Goal: Check status: Check status

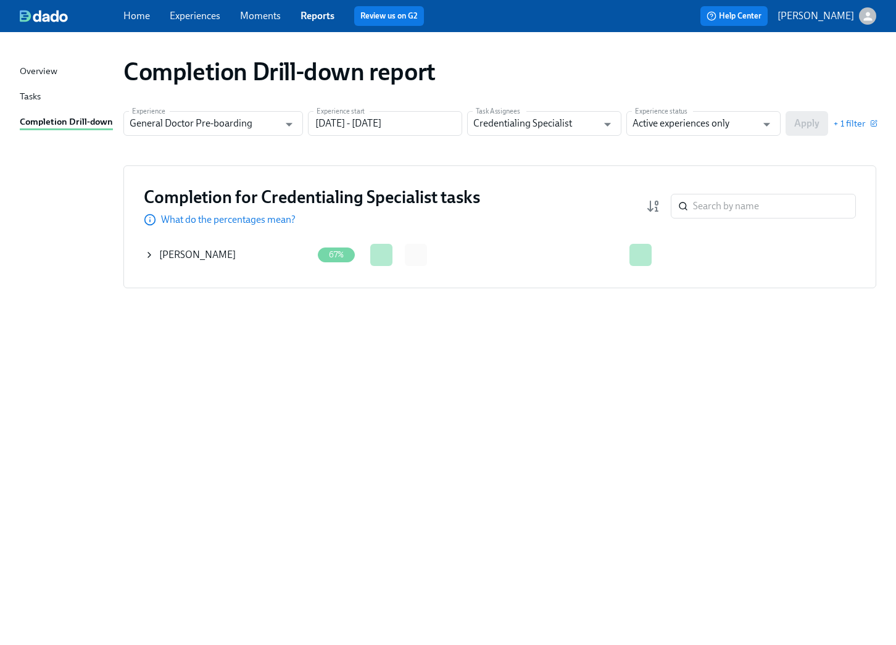
click at [149, 253] on icon at bounding box center [149, 254] width 2 height 5
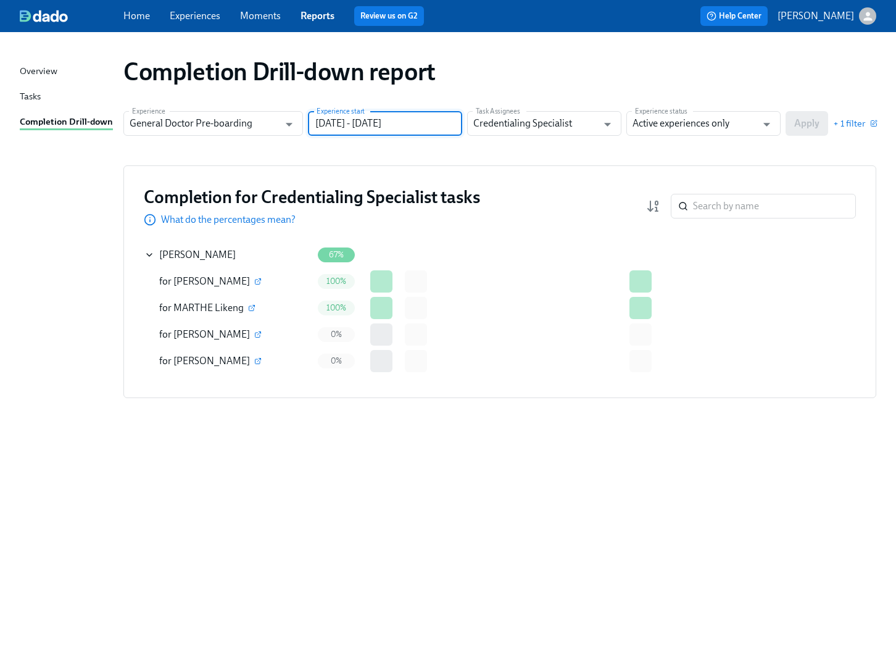
click at [401, 128] on input "[DATE] - [DATE]" at bounding box center [385, 123] width 154 height 25
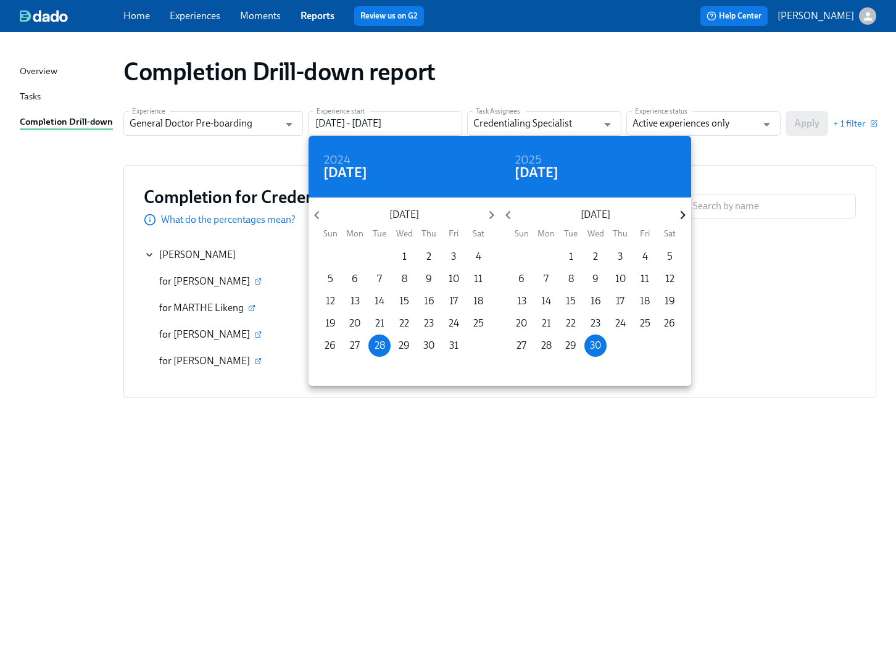
click at [677, 216] on icon "button" at bounding box center [682, 215] width 17 height 17
click at [677, 215] on icon "button" at bounding box center [682, 215] width 17 height 17
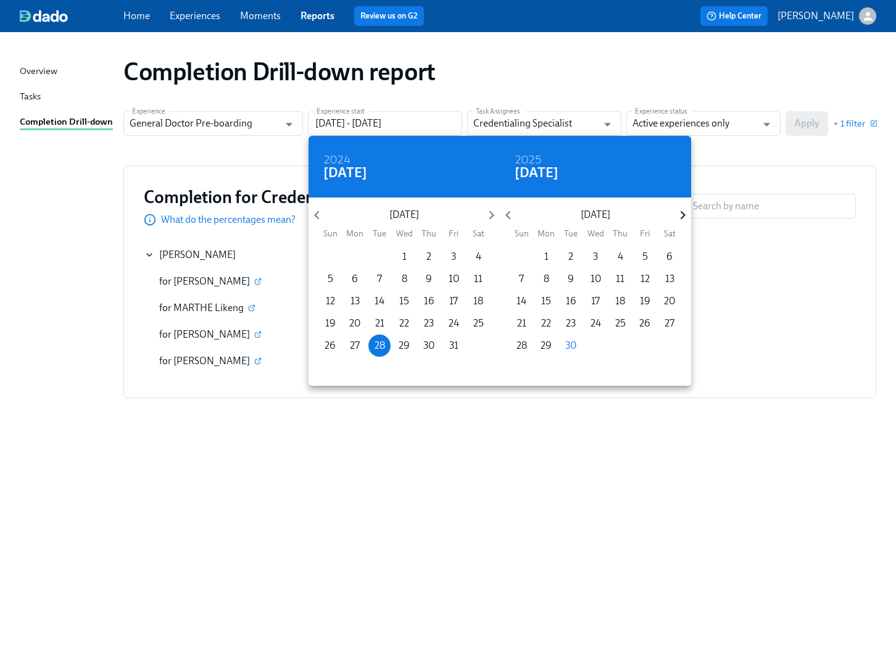
click at [686, 216] on icon "button" at bounding box center [682, 215] width 17 height 17
click at [598, 344] on p "31" at bounding box center [595, 346] width 9 height 14
type input "[DATE] - [DATE]"
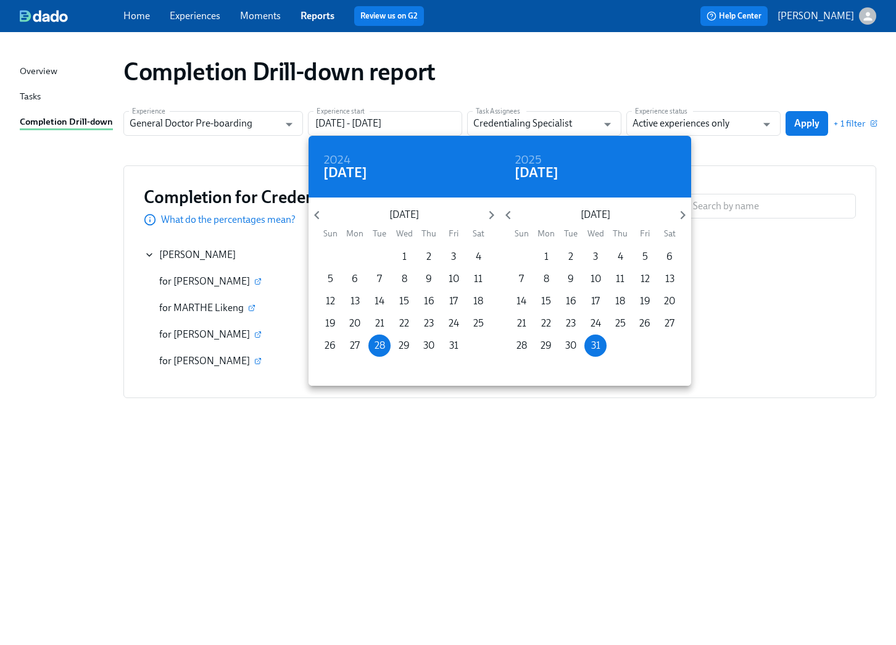
click at [765, 125] on div at bounding box center [448, 322] width 896 height 645
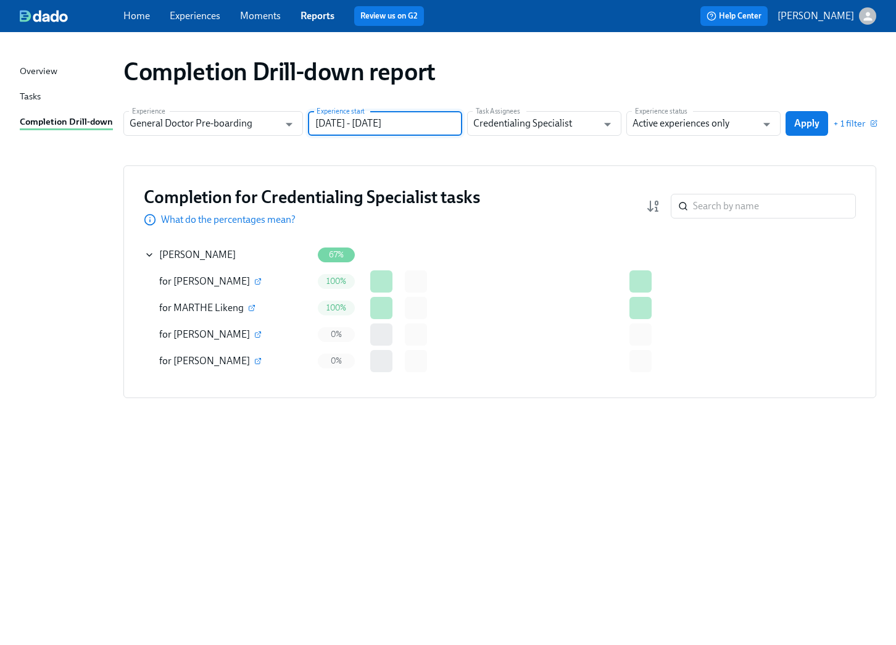
click at [765, 123] on icon "Open" at bounding box center [766, 125] width 7 height 4
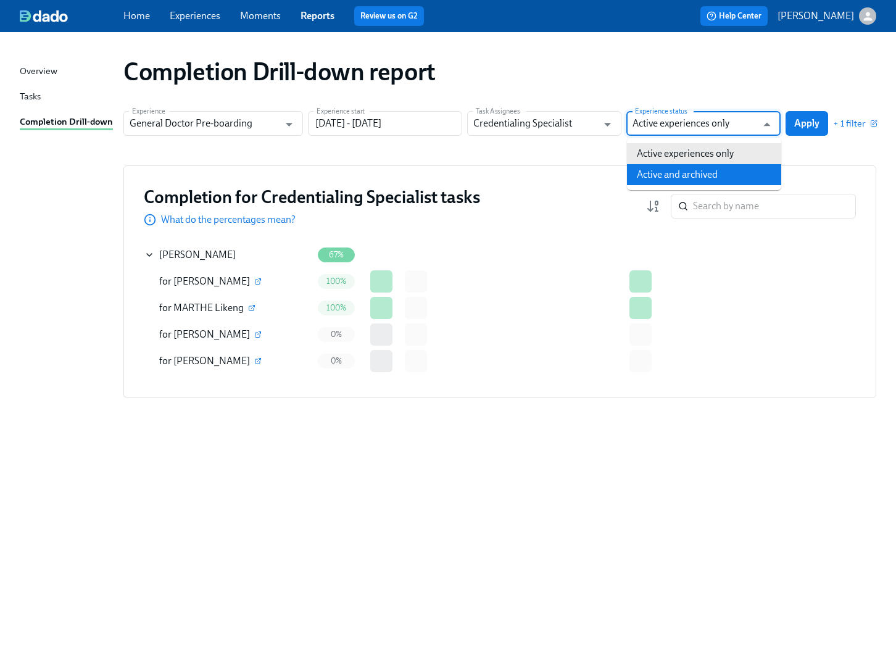
click at [666, 176] on li "Active and archived" at bounding box center [704, 174] width 154 height 21
type input "Active and archived"
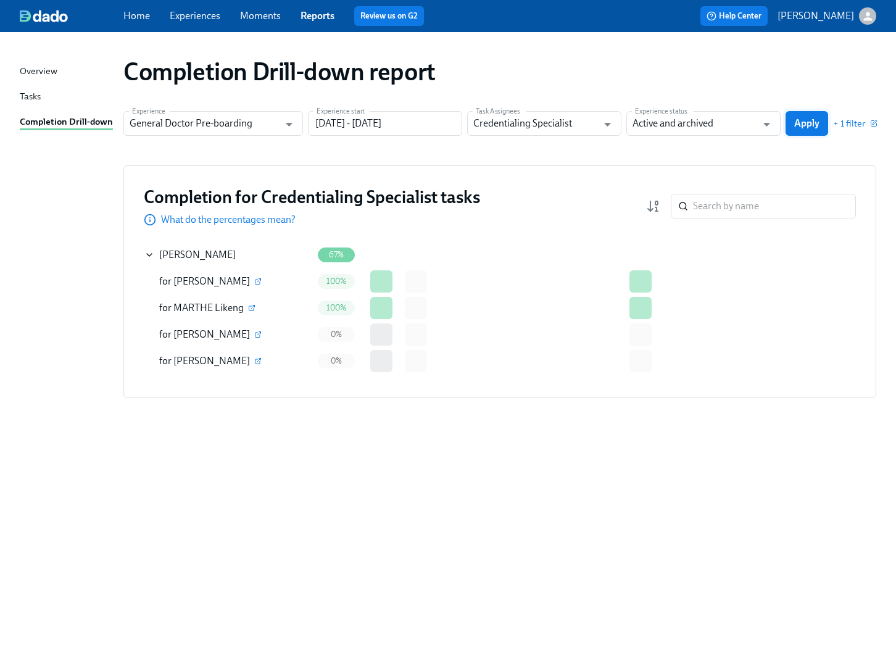
click at [810, 117] on span "Apply" at bounding box center [806, 123] width 25 height 12
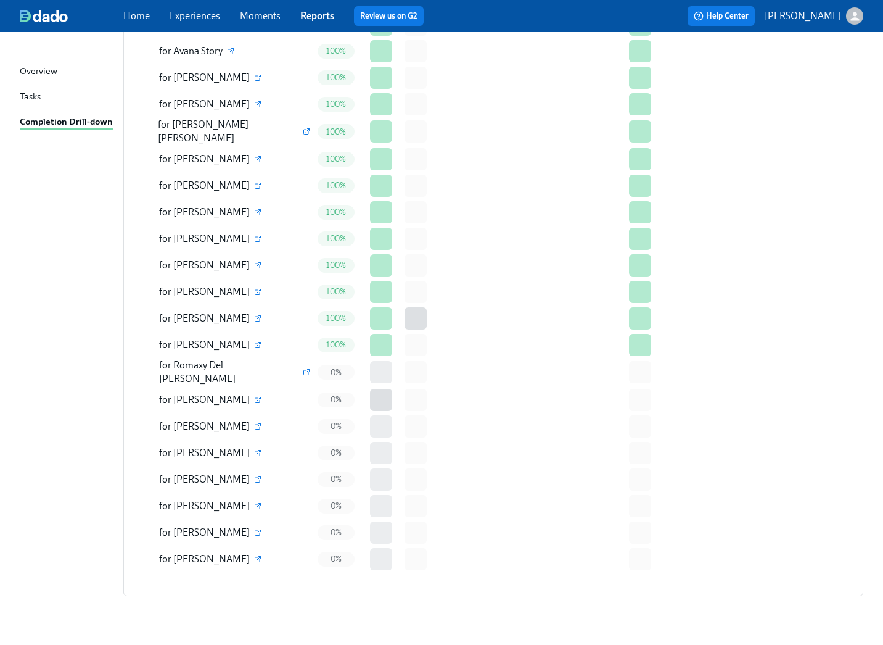
scroll to position [2687, 0]
